Goal: Task Accomplishment & Management: Use online tool/utility

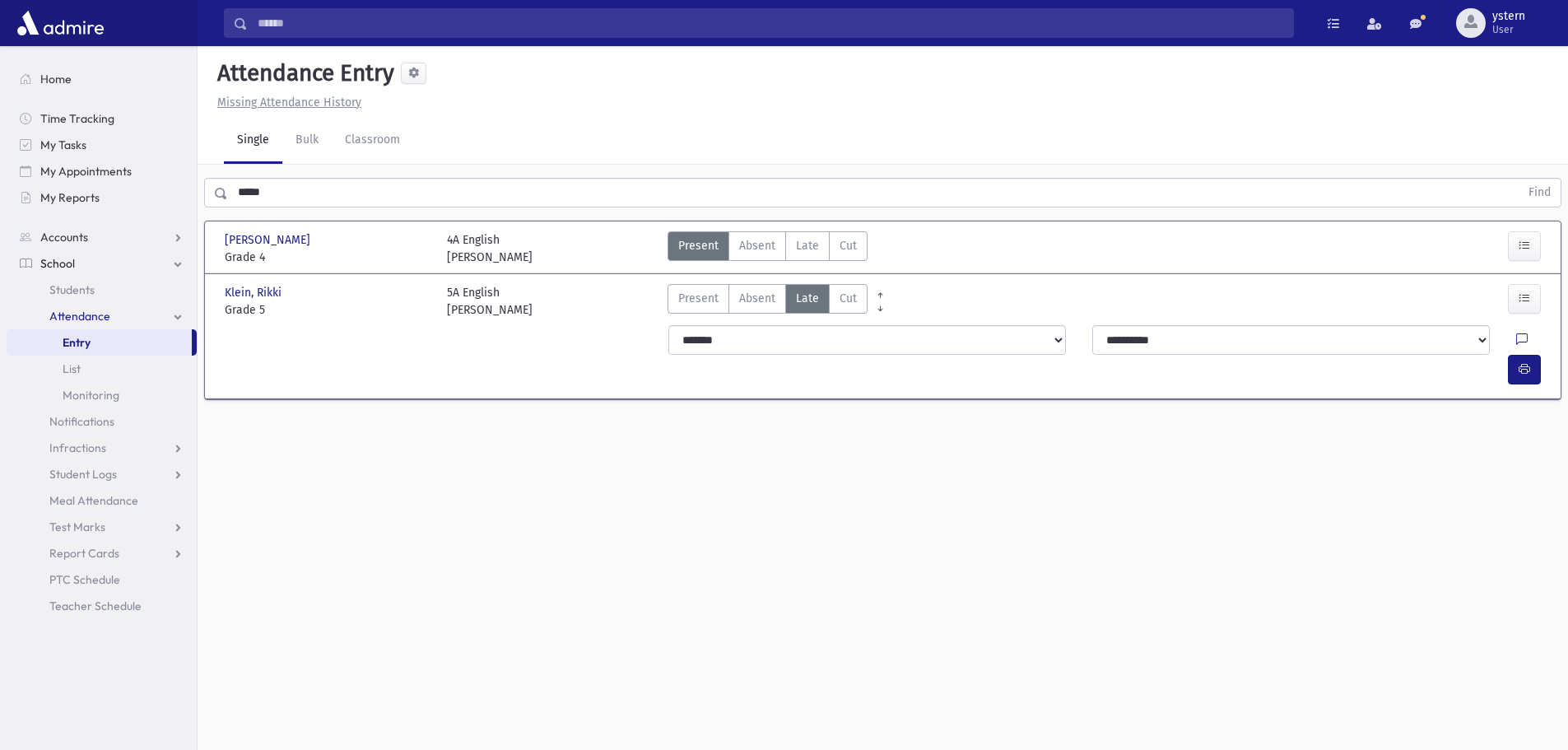
click at [88, 315] on span "Attendance" at bounding box center [80, 315] width 61 height 14
click at [353, 128] on link "Classroom" at bounding box center [372, 140] width 82 height 46
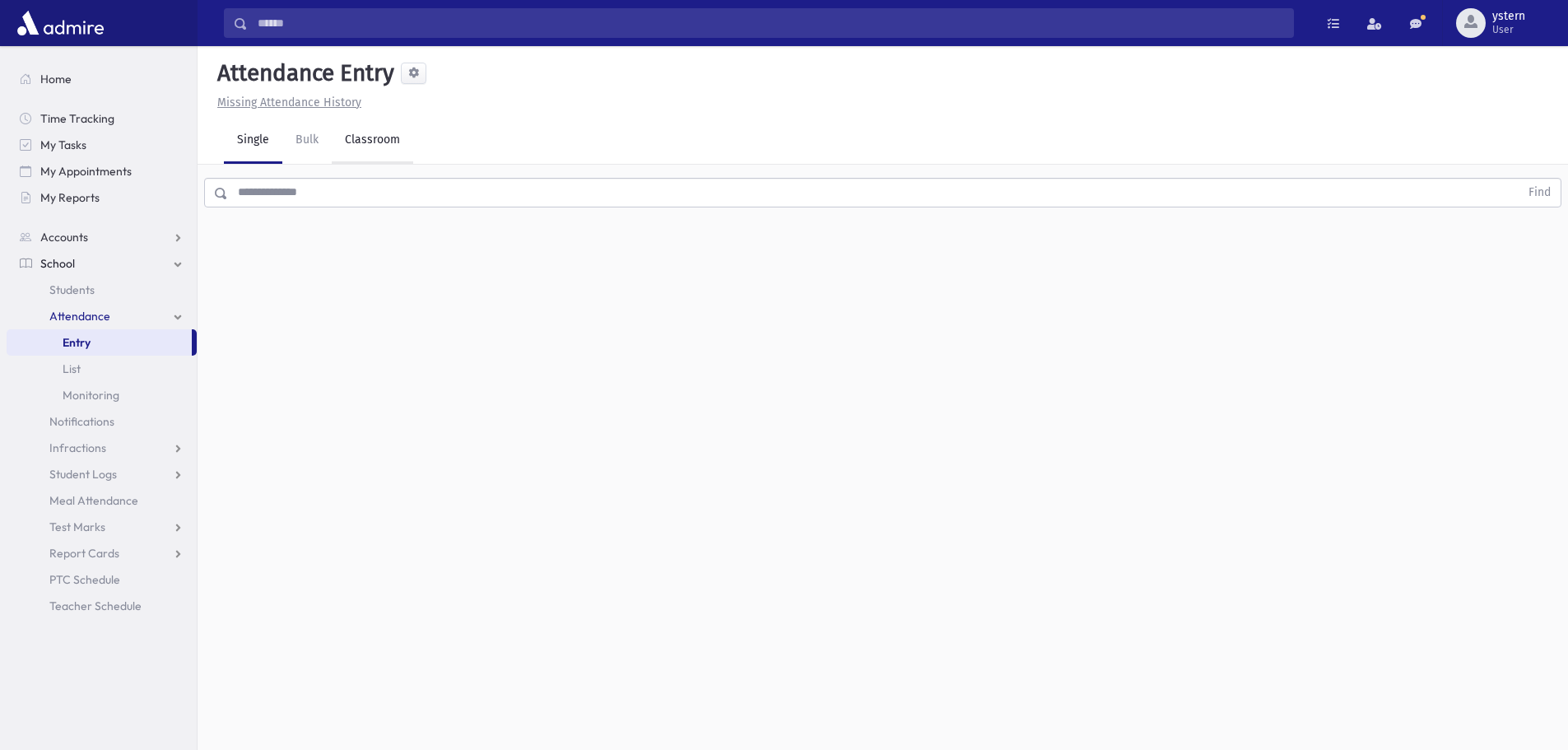
click at [372, 138] on link "Classroom" at bounding box center [372, 140] width 82 height 46
click at [427, 214] on div "--Select One--" at bounding box center [448, 213] width 163 height 17
